Goal: Information Seeking & Learning: Find specific fact

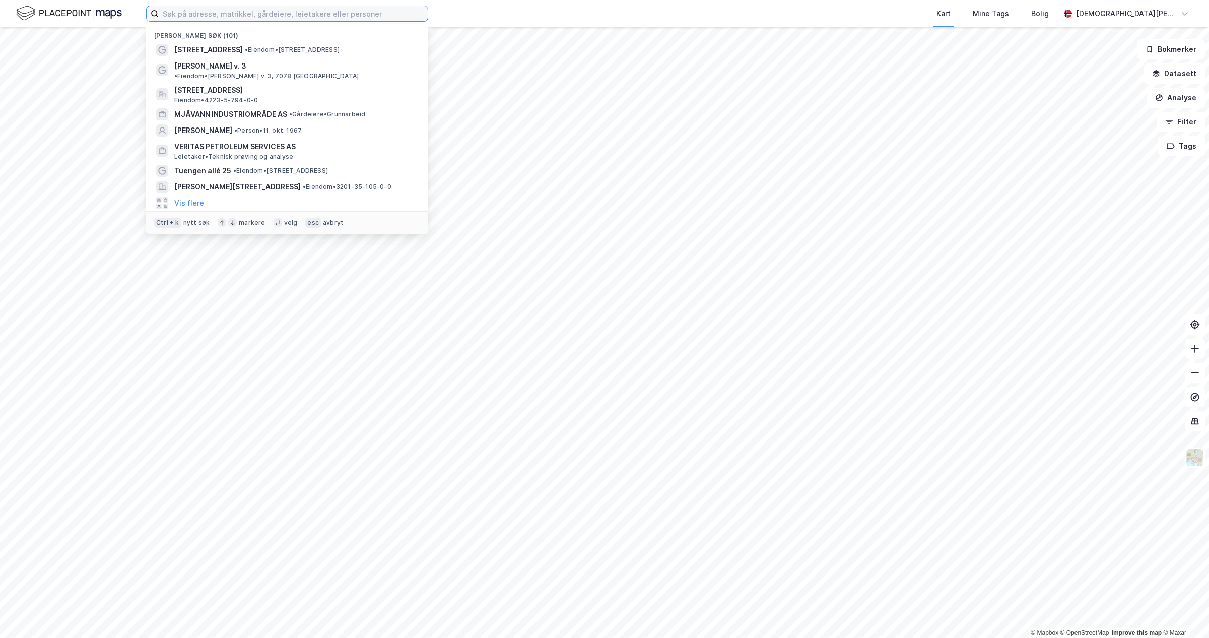
click at [251, 19] on input at bounding box center [293, 13] width 269 height 15
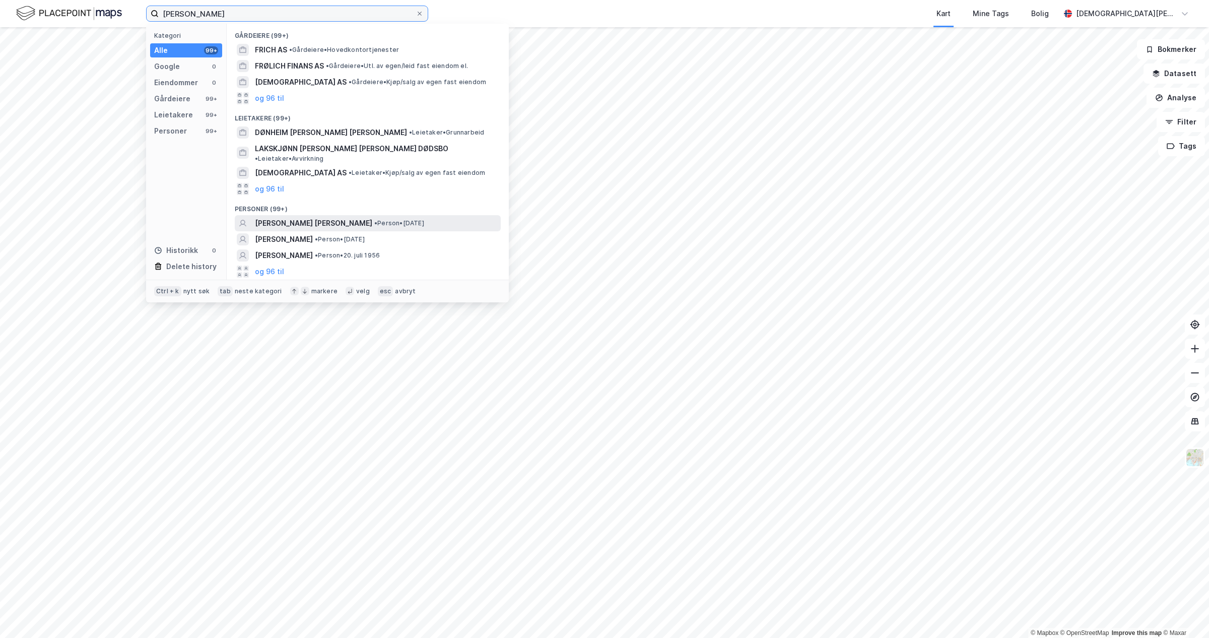
type input "[PERSON_NAME]"
click at [328, 217] on span "[PERSON_NAME] [PERSON_NAME]" at bounding box center [313, 223] width 117 height 12
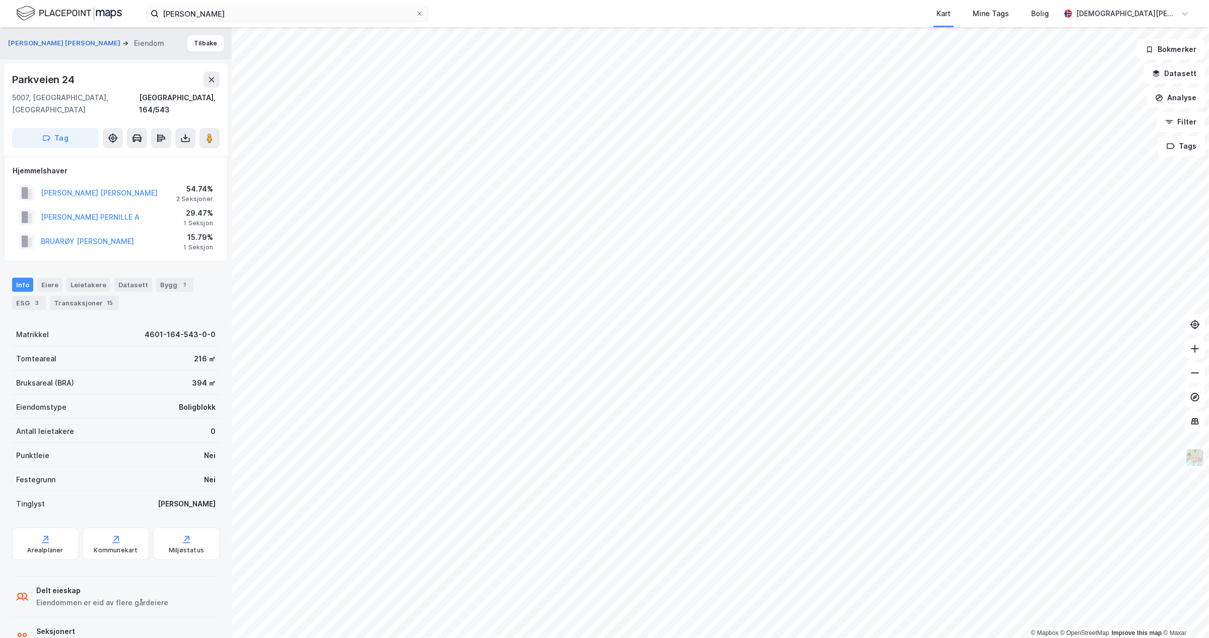
click at [102, 300] on div "Info [PERSON_NAME] Datasett Bygg 1 ESG 3 Transaksjoner 15" at bounding box center [116, 289] width 232 height 48
click at [94, 296] on div "Transaksjoner 15" at bounding box center [84, 303] width 69 height 14
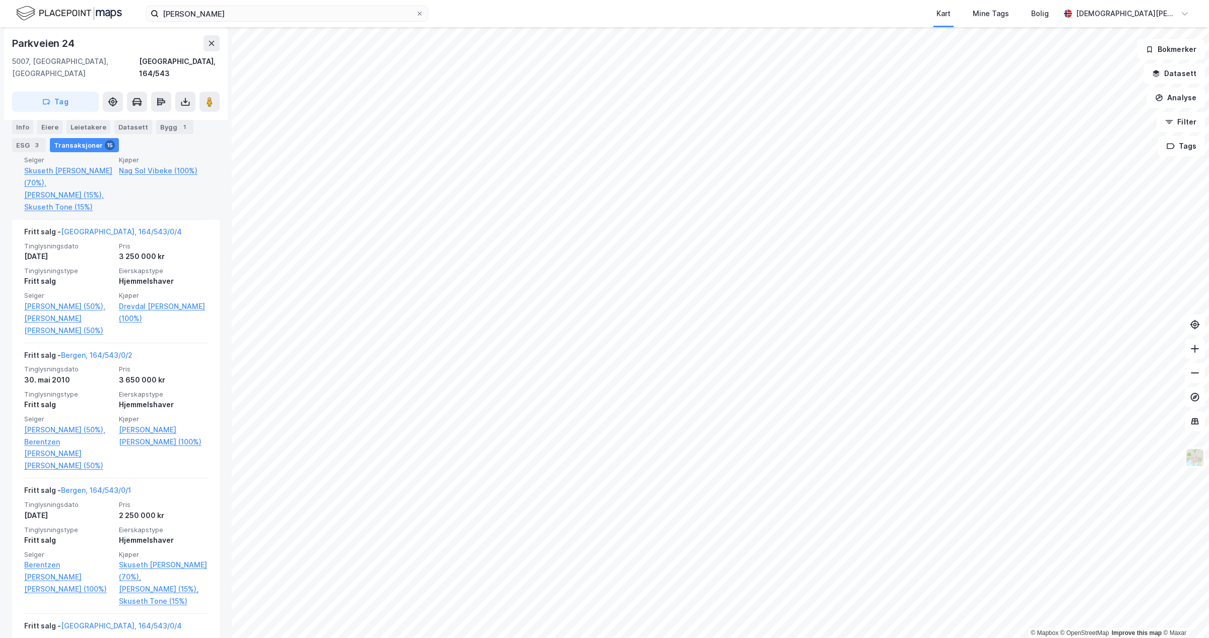
scroll to position [818, 0]
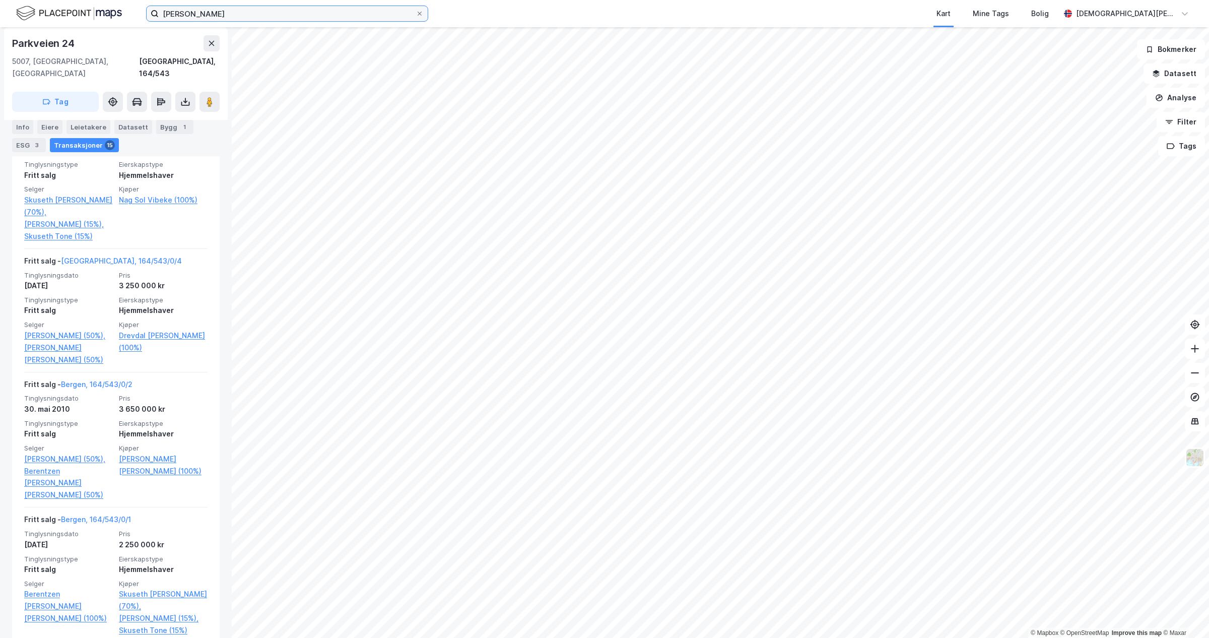
click at [252, 14] on input "[PERSON_NAME]" at bounding box center [287, 13] width 257 height 15
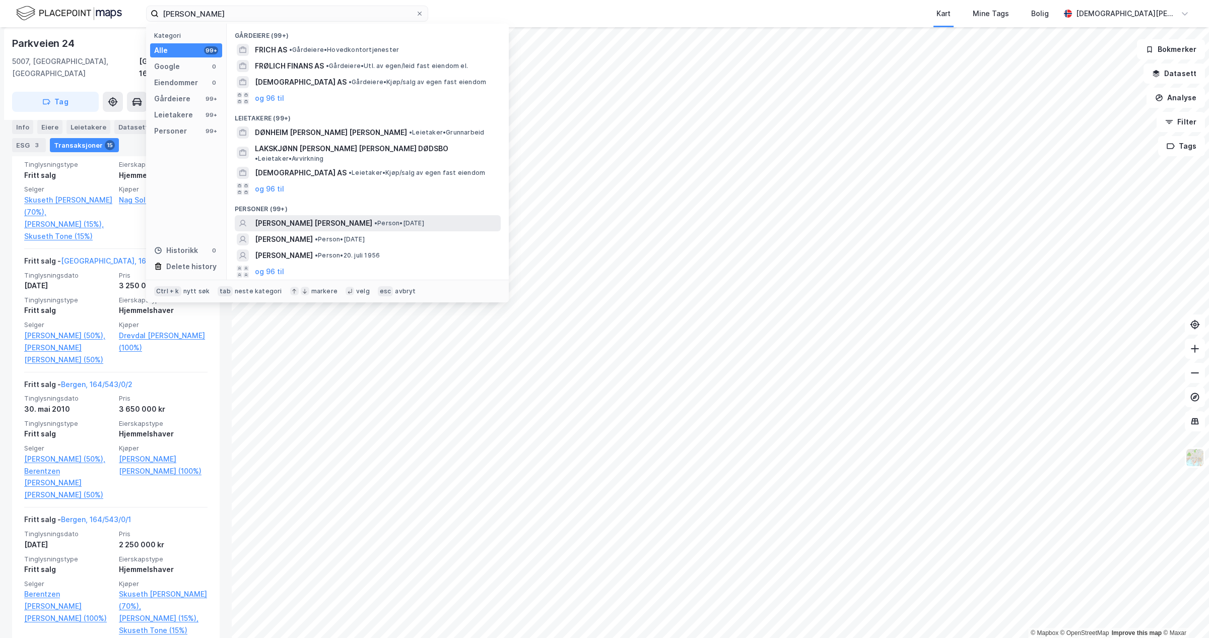
click at [346, 217] on span "[PERSON_NAME] [PERSON_NAME]" at bounding box center [313, 223] width 117 height 12
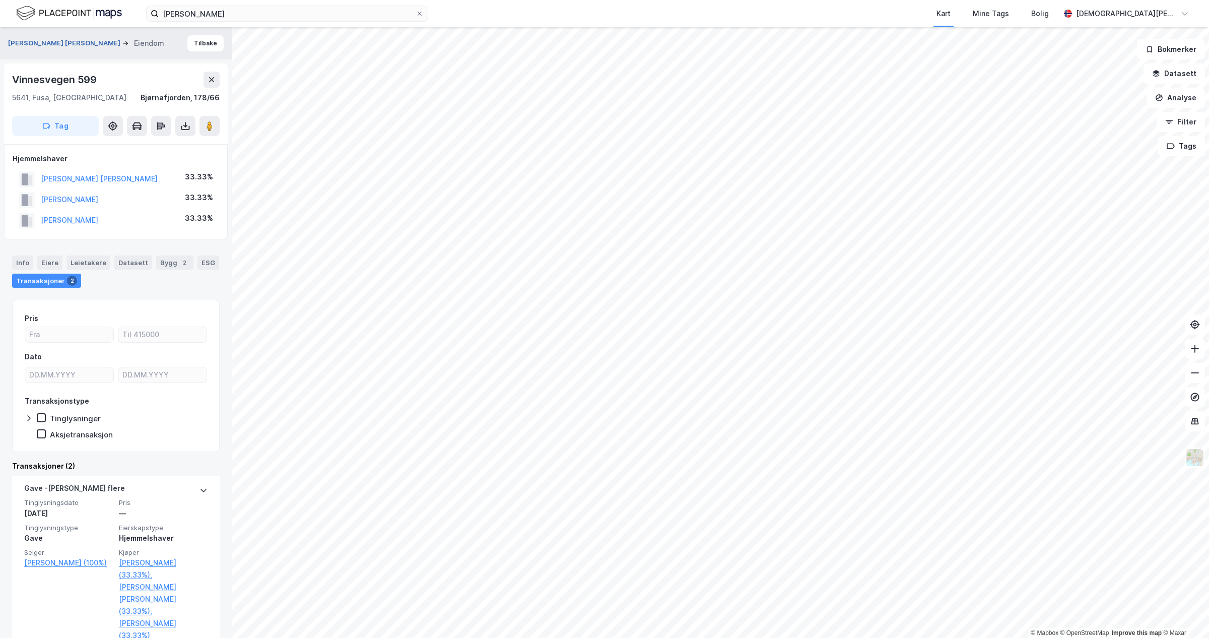
click at [51, 43] on button "[PERSON_NAME] [PERSON_NAME]" at bounding box center [65, 43] width 114 height 10
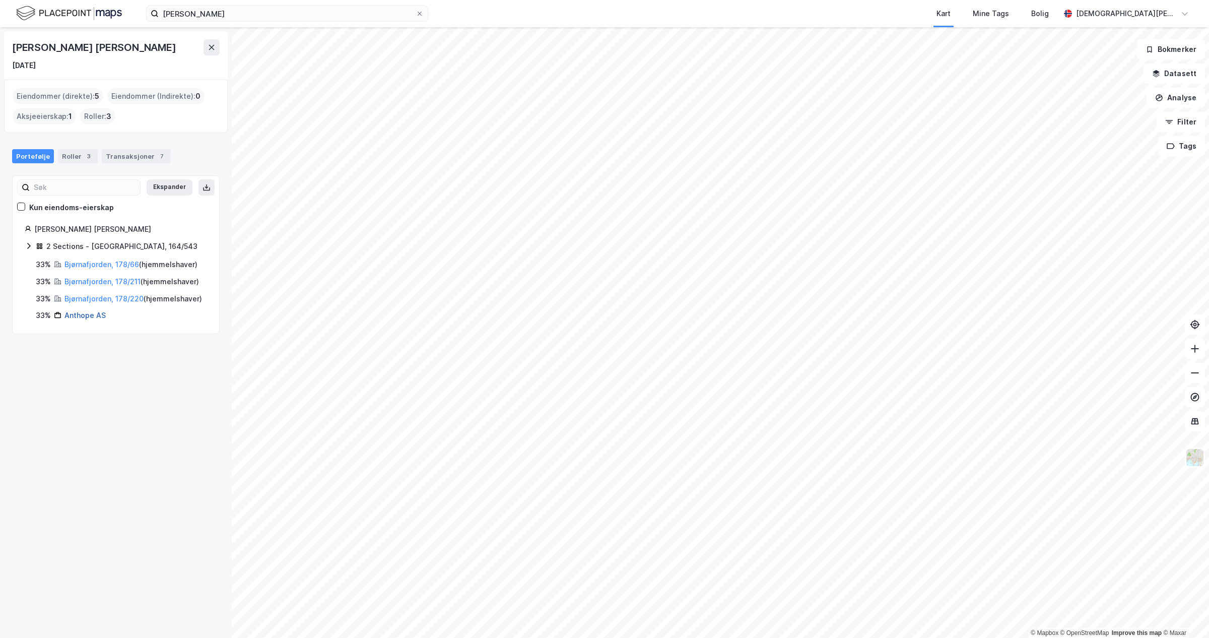
click at [92, 319] on link "Anthope AS" at bounding box center [84, 315] width 41 height 9
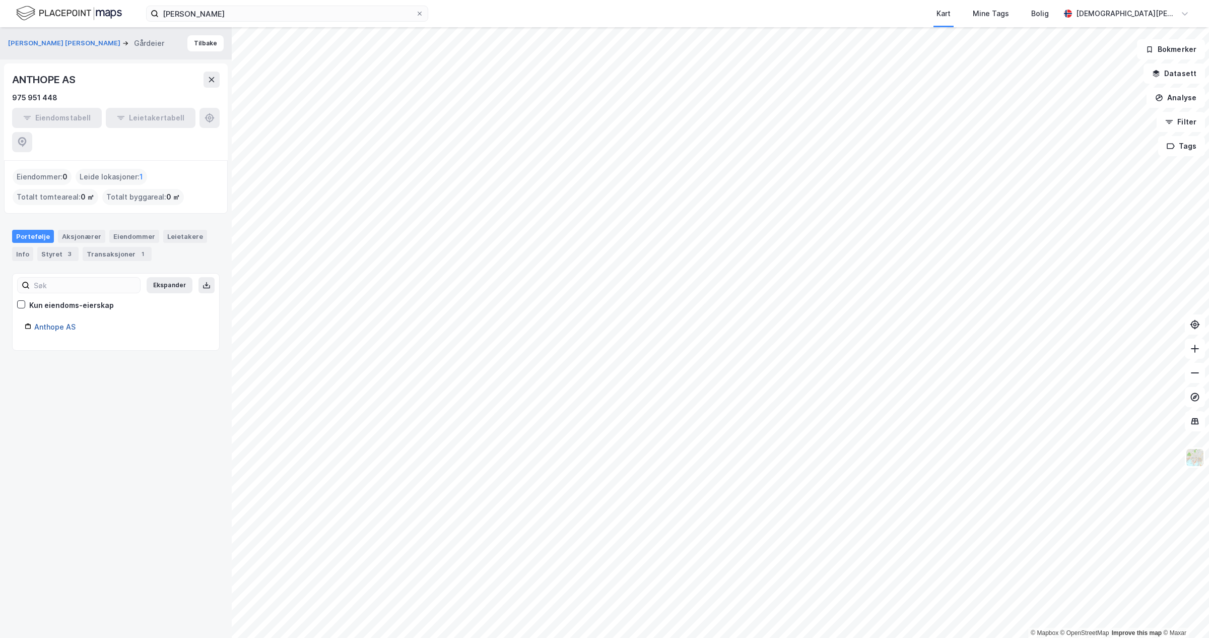
click at [58, 322] on link "Anthope AS" at bounding box center [54, 326] width 41 height 9
drag, startPoint x: 88, startPoint y: 66, endPoint x: 0, endPoint y: 72, distance: 88.3
click at [0, 72] on div "[PERSON_NAME] [PERSON_NAME] Gårdeier Tilbake ANTHOPE AS 975 951 448 Eiendomstab…" at bounding box center [116, 332] width 232 height 610
copy div "ANTHOPE AS"
